Goal: Information Seeking & Learning: Learn about a topic

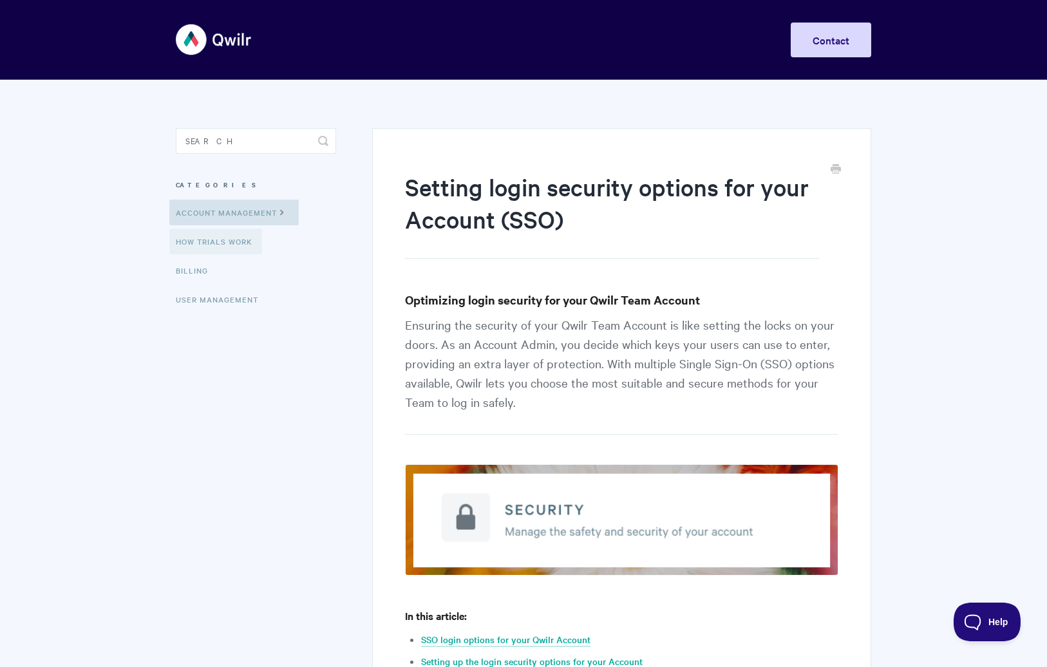
click at [200, 233] on link "How Trials Work" at bounding box center [215, 242] width 93 height 26
click at [194, 43] on img at bounding box center [214, 39] width 77 height 48
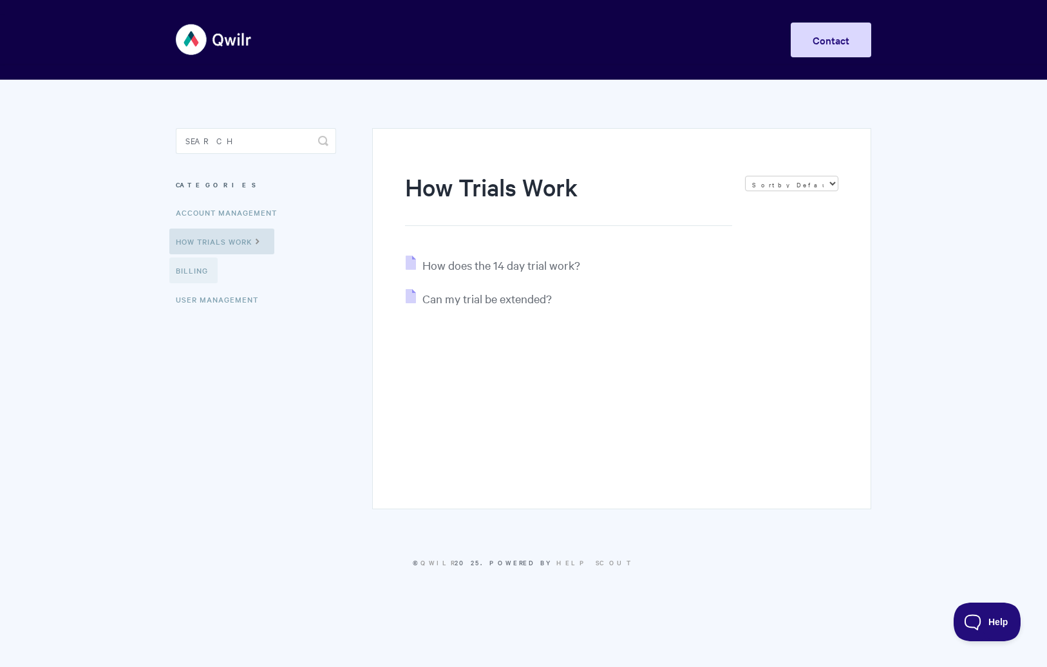
click at [198, 279] on link "Billing" at bounding box center [193, 270] width 48 height 26
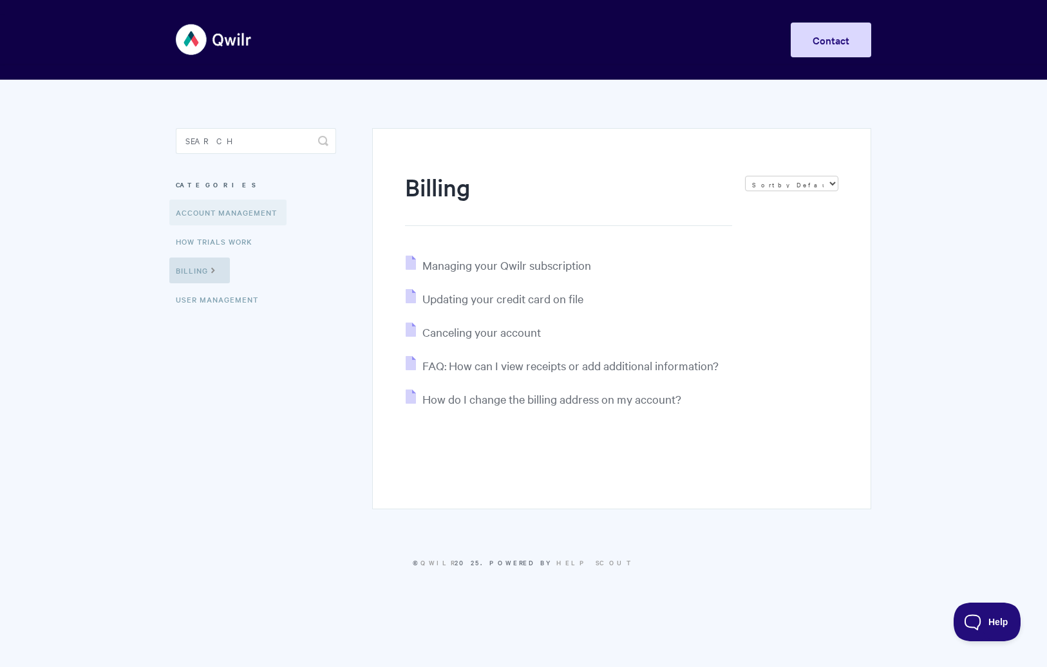
click at [225, 214] on link "Account Management" at bounding box center [227, 213] width 117 height 26
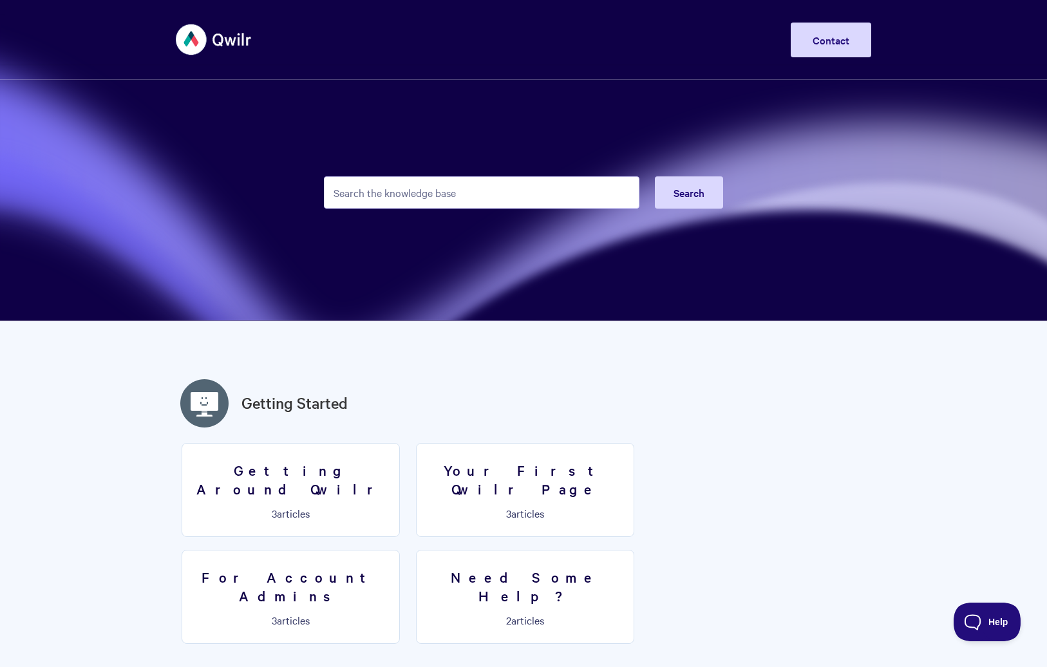
click at [454, 189] on input "Search the knowledge base" at bounding box center [481, 192] width 315 height 32
type input "hubspot"
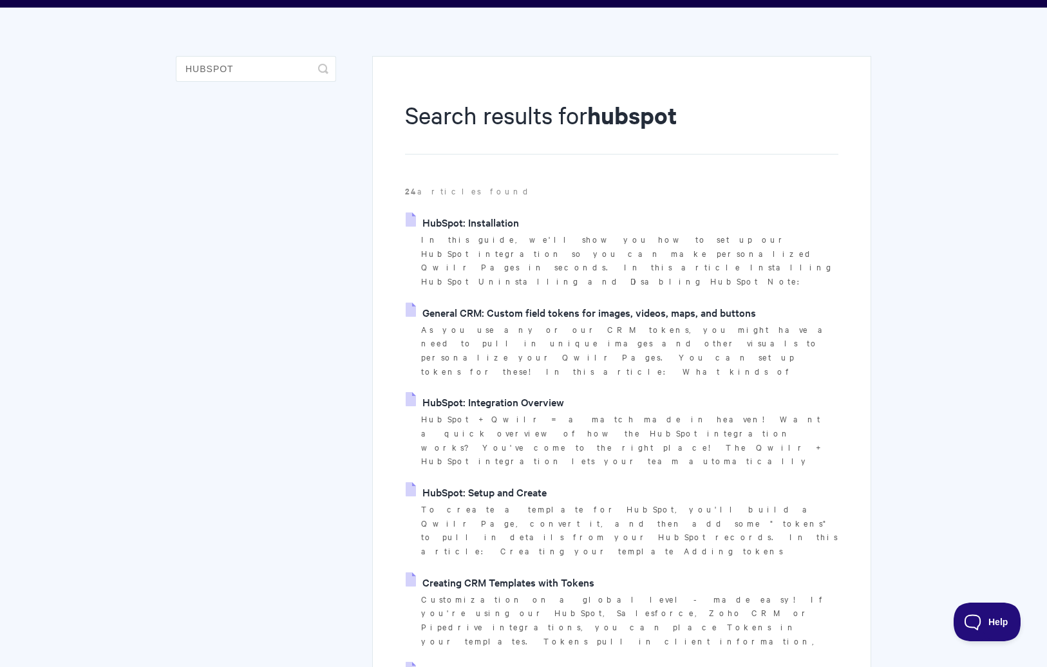
scroll to position [73, 0]
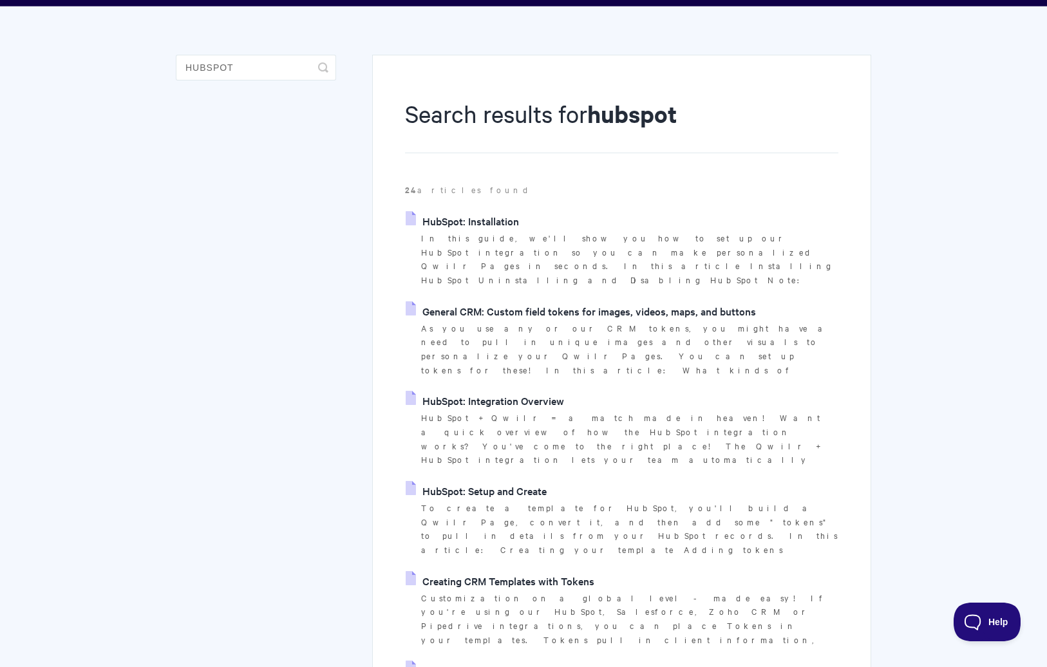
click at [492, 391] on link "HubSpot: Integration Overview" at bounding box center [485, 400] width 158 height 19
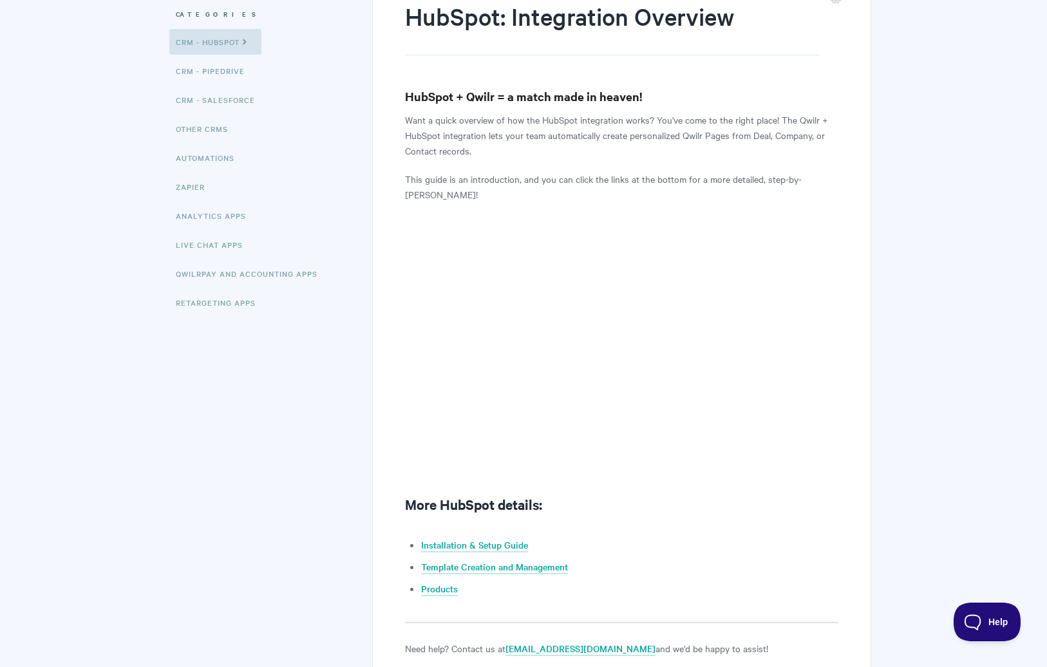
scroll to position [308, 0]
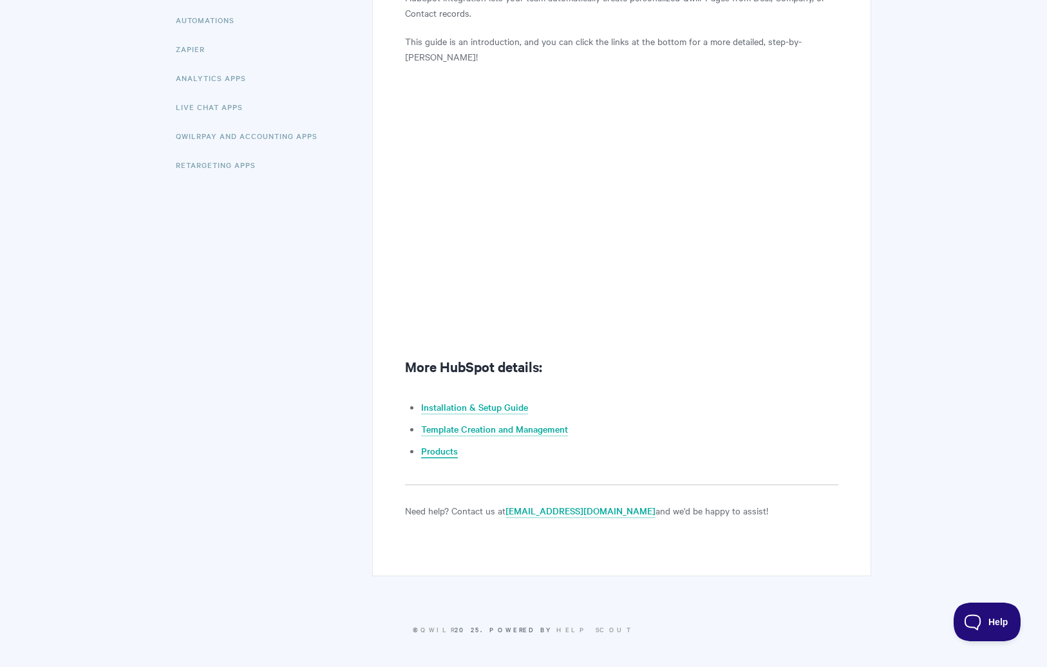
click at [434, 454] on link "Products" at bounding box center [439, 451] width 37 height 14
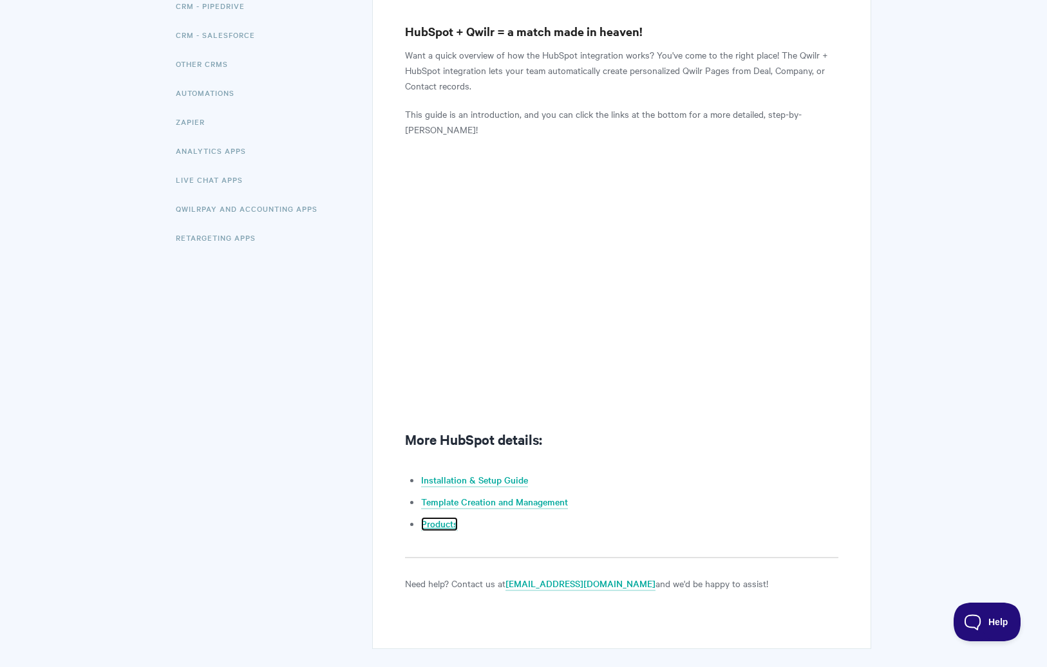
scroll to position [197, 0]
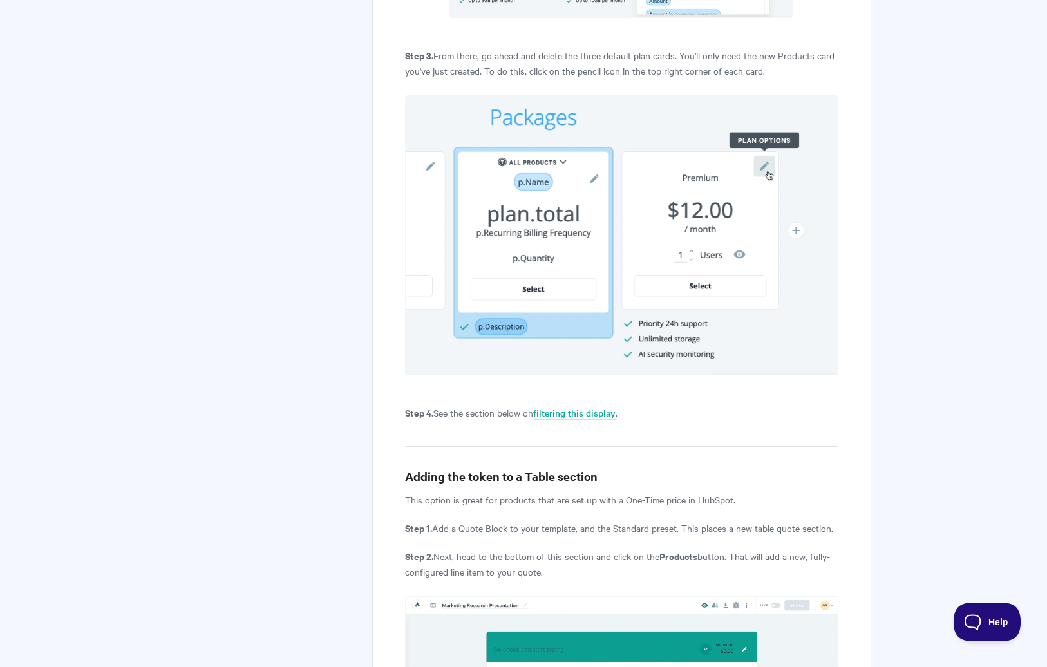
scroll to position [2025, 0]
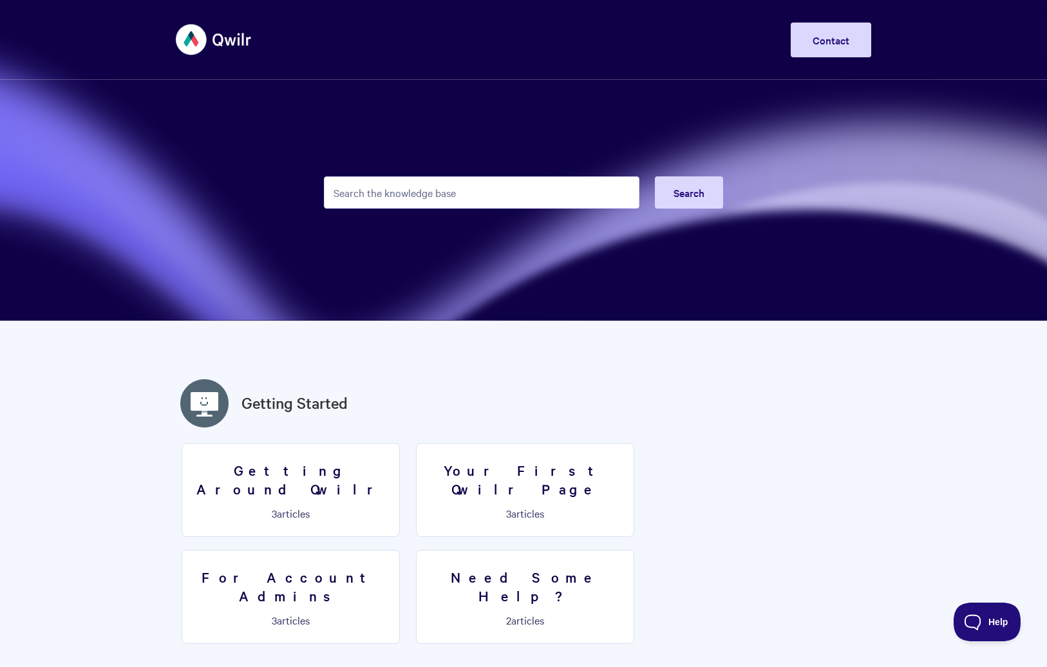
click at [467, 194] on input "Search the knowledge base" at bounding box center [481, 192] width 315 height 32
type input "hubspot"
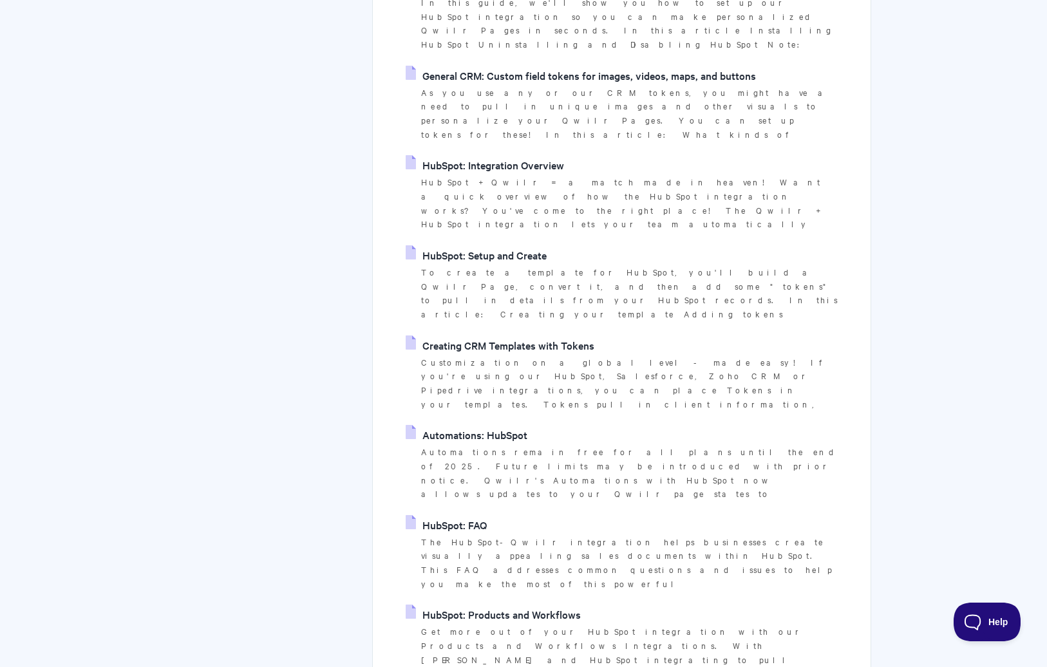
scroll to position [329, 0]
